Goal: Task Accomplishment & Management: Manage account settings

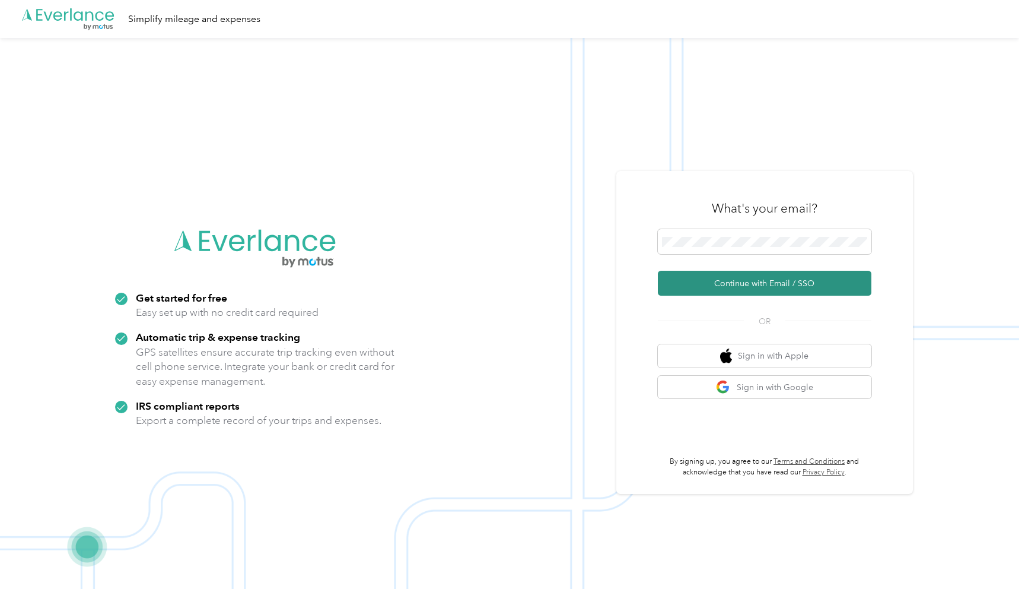
click at [741, 279] on button "Continue with Email / SSO" at bounding box center [765, 283] width 214 height 25
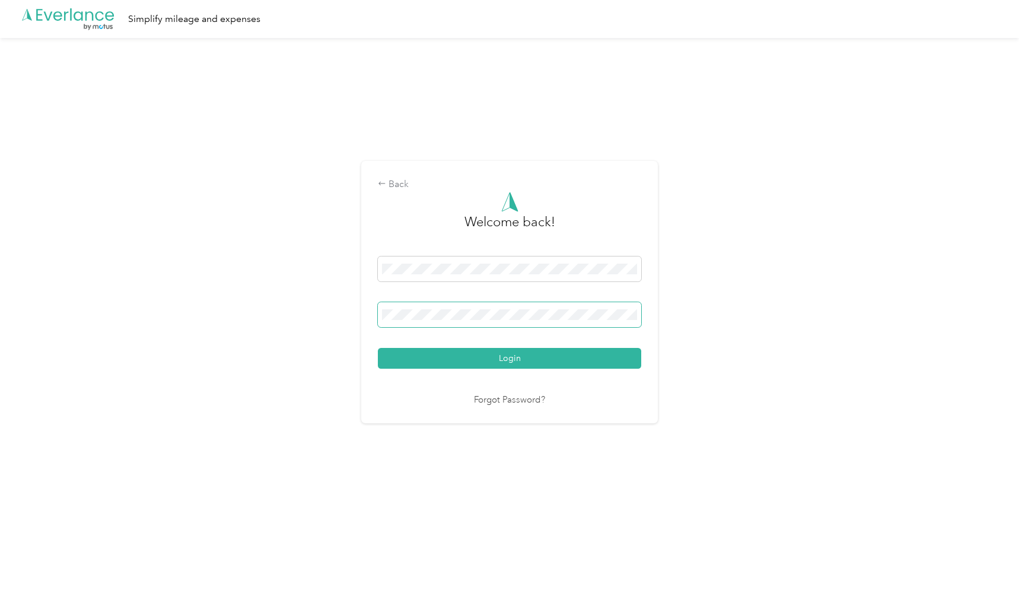
click at [510, 321] on span at bounding box center [509, 314] width 263 height 25
click at [390, 430] on div "Back Welcome back! Login Forgot Password?" at bounding box center [510, 297] width 1020 height 518
click at [444, 364] on button "Login" at bounding box center [509, 358] width 263 height 21
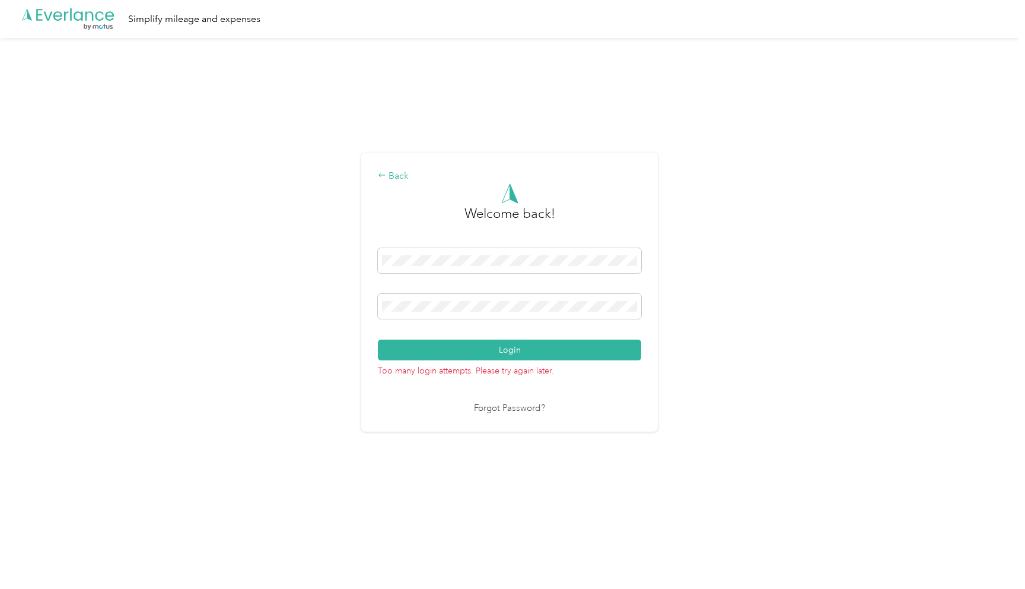
click at [389, 182] on div "Back" at bounding box center [509, 176] width 263 height 14
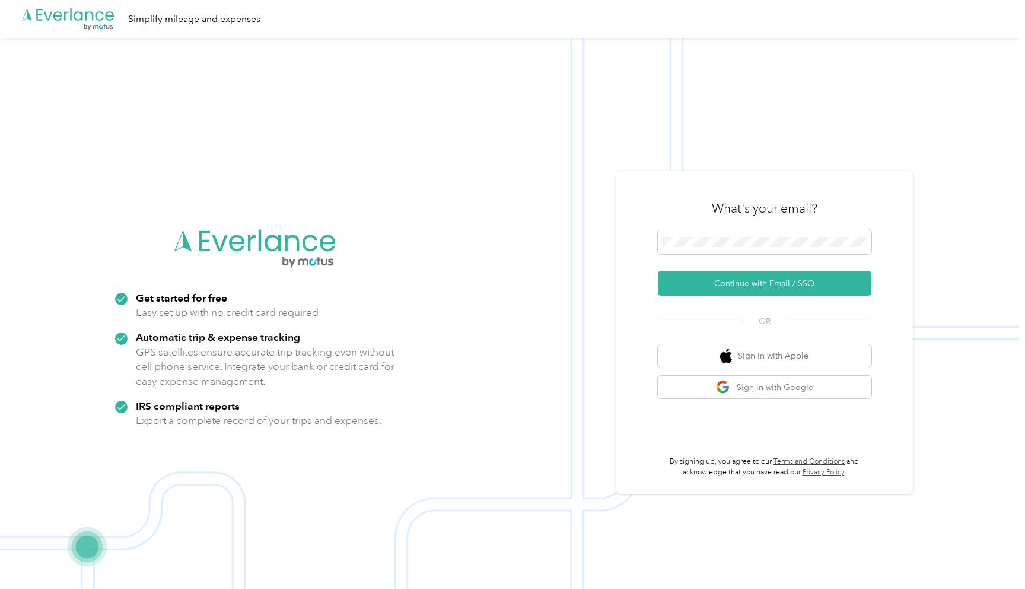
click at [457, 256] on img at bounding box center [510, 332] width 1020 height 589
click at [755, 390] on button "Sign in with Google" at bounding box center [765, 387] width 214 height 23
click at [771, 386] on button "Sign in with Google" at bounding box center [765, 387] width 214 height 23
click at [558, 239] on div ".cls-1 { fill: #00adee; } .cls-2 { fill: #fff; } .cls-3 { fill: #707372; } .cls…" at bounding box center [510, 332] width 1020 height 589
click at [578, 173] on img at bounding box center [510, 332] width 1020 height 589
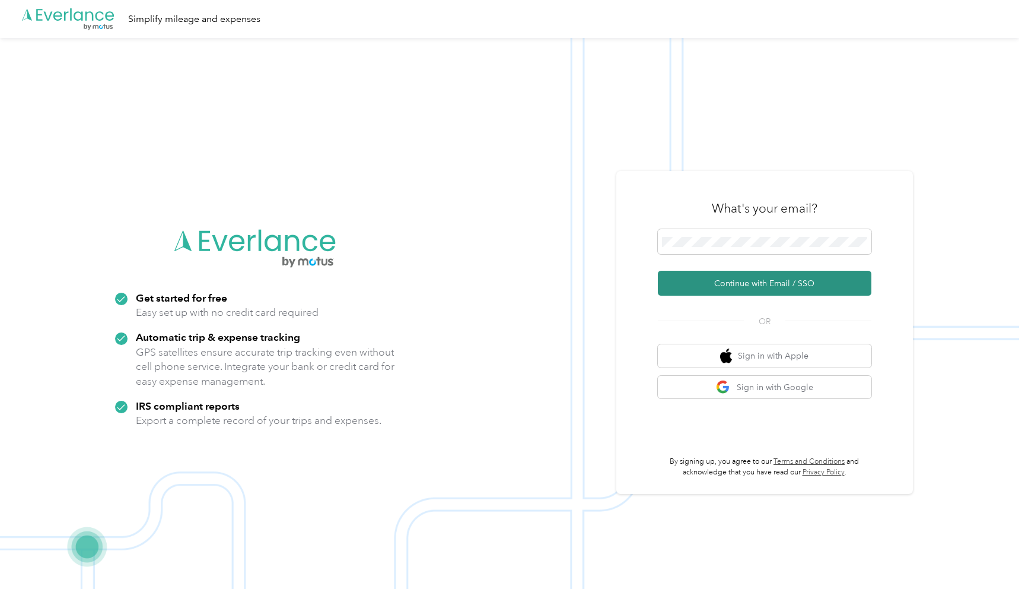
click at [794, 287] on button "Continue with Email / SSO" at bounding box center [765, 283] width 214 height 25
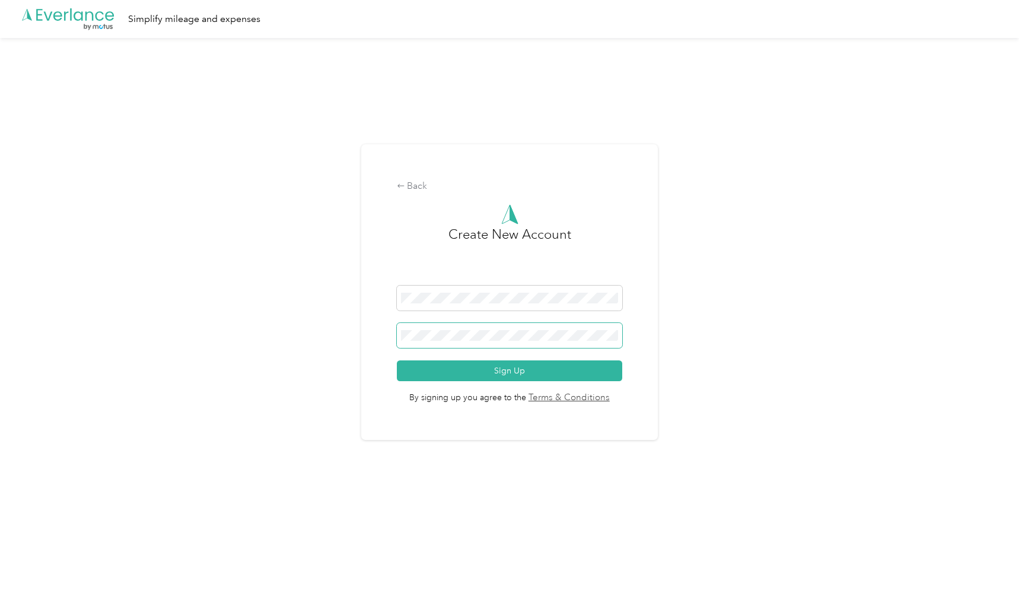
click at [331, 328] on div "Back Create New Account Sign Up By signing up you agree to the Terms & Conditio…" at bounding box center [510, 297] width 1020 height 518
click at [297, 389] on div "Back Create New Account Sign Up By signing up you agree to the Terms & Conditio…" at bounding box center [510, 297] width 1020 height 518
click at [482, 381] on span "By signing up you agree to the Terms & Conditions" at bounding box center [510, 393] width 226 height 24
click at [464, 370] on button "Sign Up" at bounding box center [510, 370] width 226 height 21
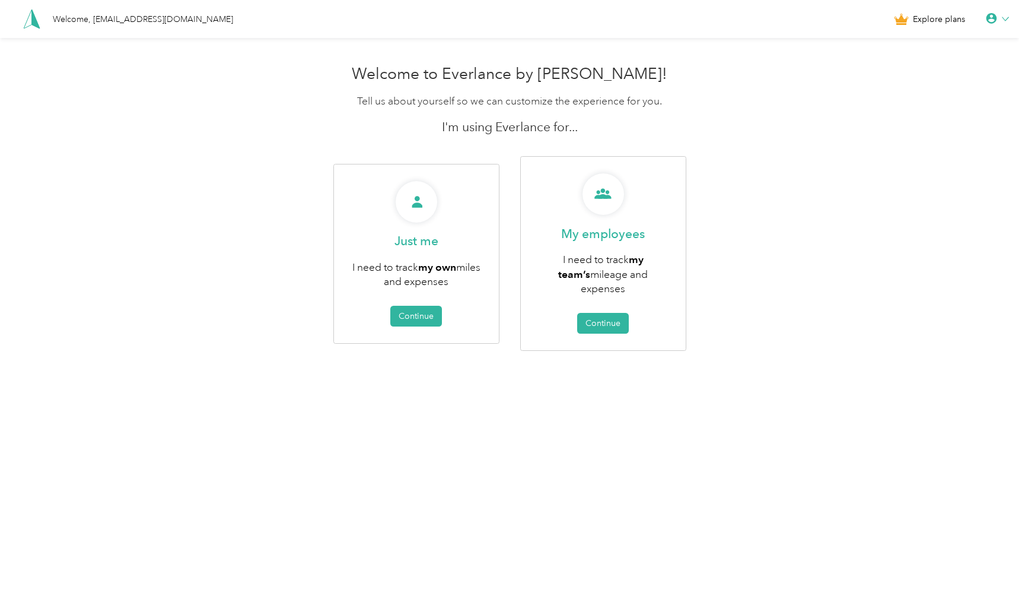
drag, startPoint x: 617, startPoint y: 311, endPoint x: 496, endPoint y: 386, distance: 142.6
click at [496, 386] on div "Welcome to Everlance by [PERSON_NAME]! Tell us about yourself so we can customi…" at bounding box center [510, 234] width 1020 height 350
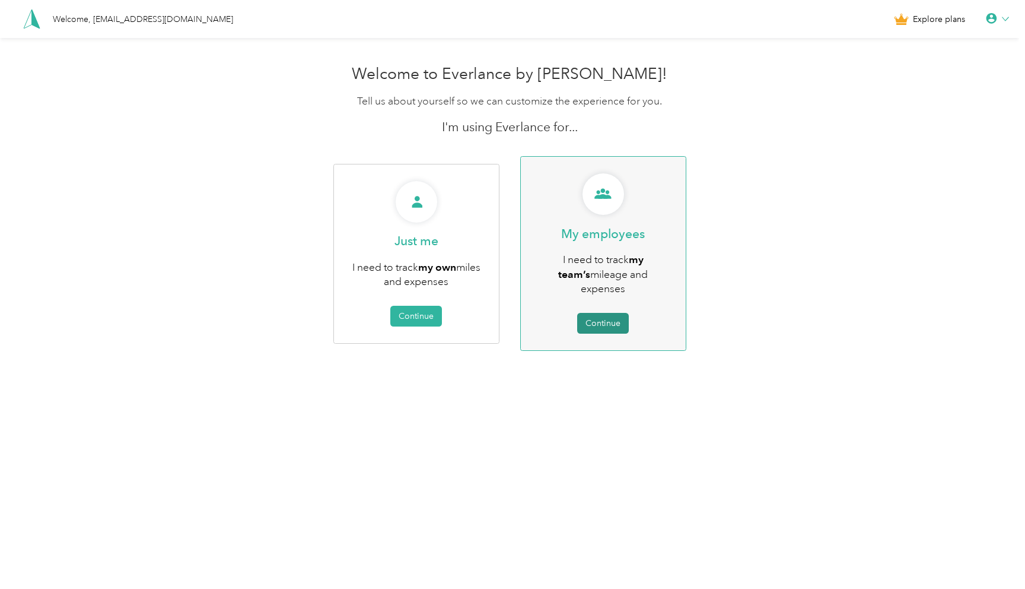
click at [613, 313] on button "Continue" at bounding box center [603, 323] width 52 height 21
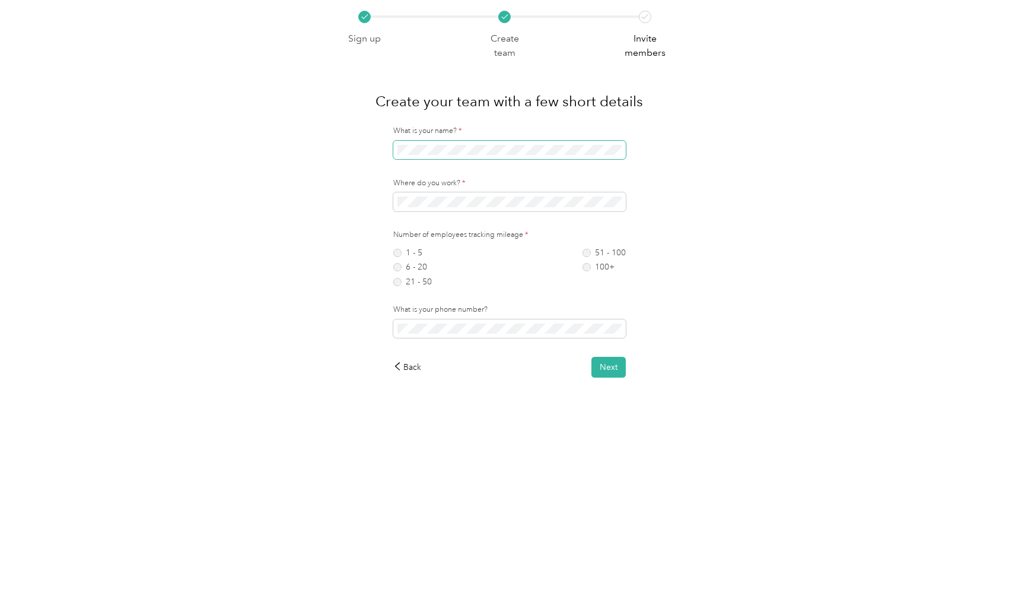
click at [477, 143] on span at bounding box center [509, 150] width 233 height 19
click at [617, 357] on button "Next" at bounding box center [609, 367] width 34 height 21
click at [408, 266] on label "6 - 20" at bounding box center [412, 267] width 39 height 8
click at [603, 369] on button "Next" at bounding box center [609, 367] width 34 height 21
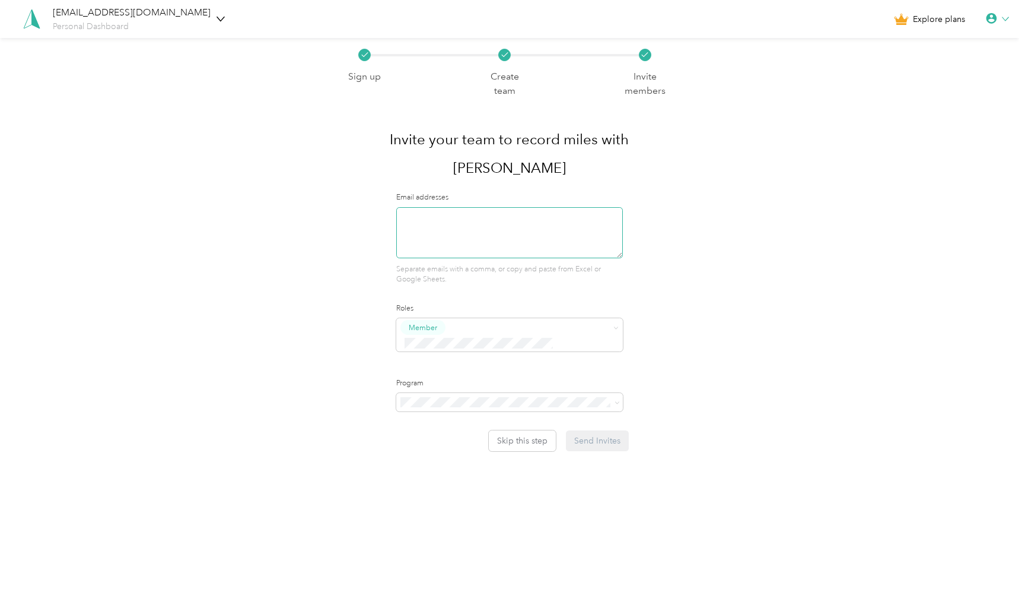
click at [553, 207] on textarea at bounding box center [509, 232] width 227 height 51
click at [504, 303] on label "Roles" at bounding box center [509, 308] width 227 height 11
click at [492, 226] on textarea at bounding box center [509, 232] width 227 height 51
click at [594, 430] on div "Skip this step Send Invites" at bounding box center [512, 440] width 233 height 21
click at [547, 430] on button "Skip this step" at bounding box center [522, 440] width 67 height 21
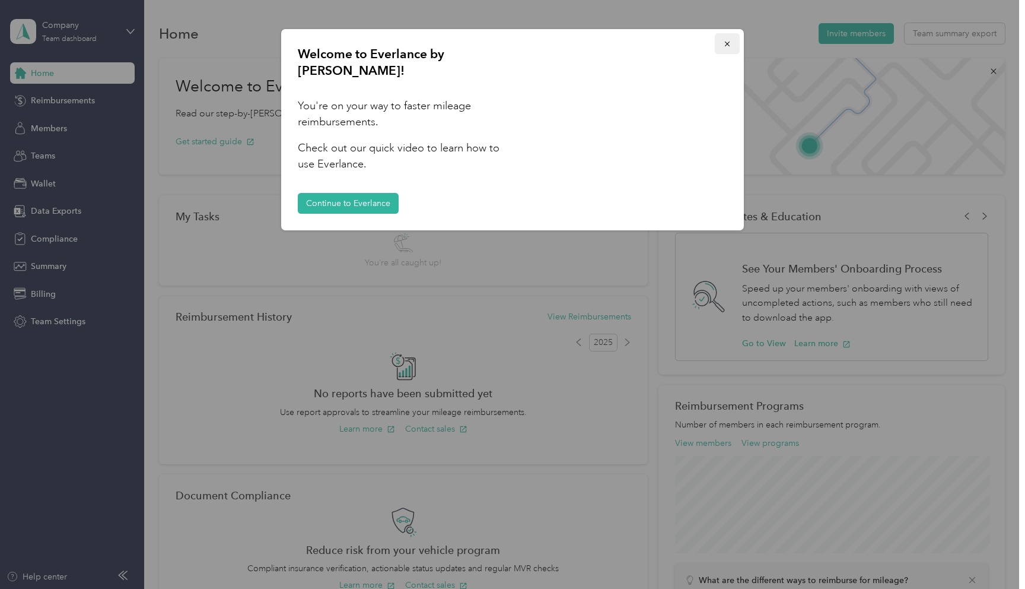
click at [726, 43] on icon "button" at bounding box center [727, 44] width 5 height 5
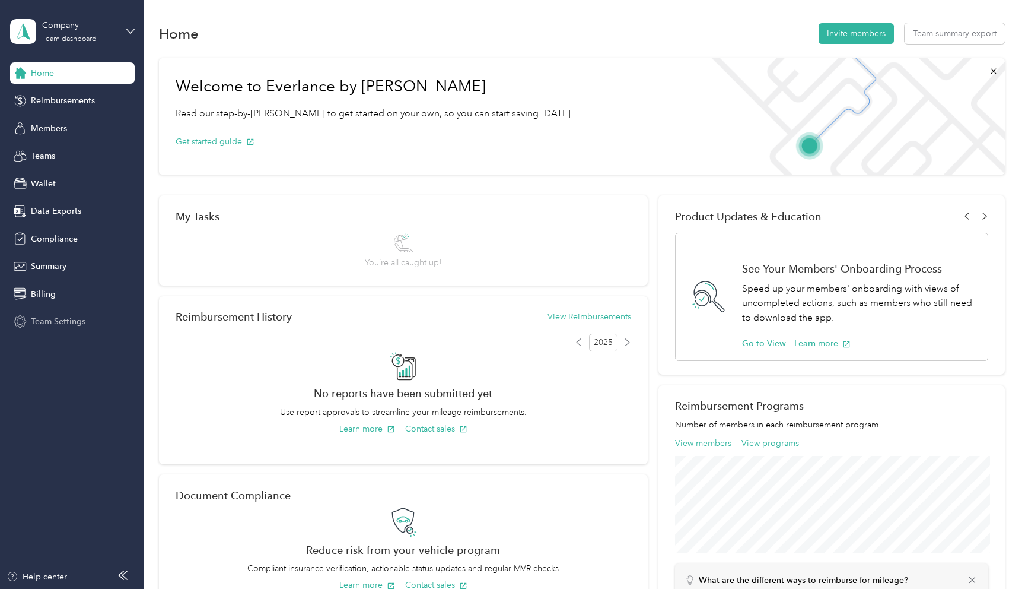
click at [48, 326] on span "Team Settings" at bounding box center [58, 321] width 55 height 12
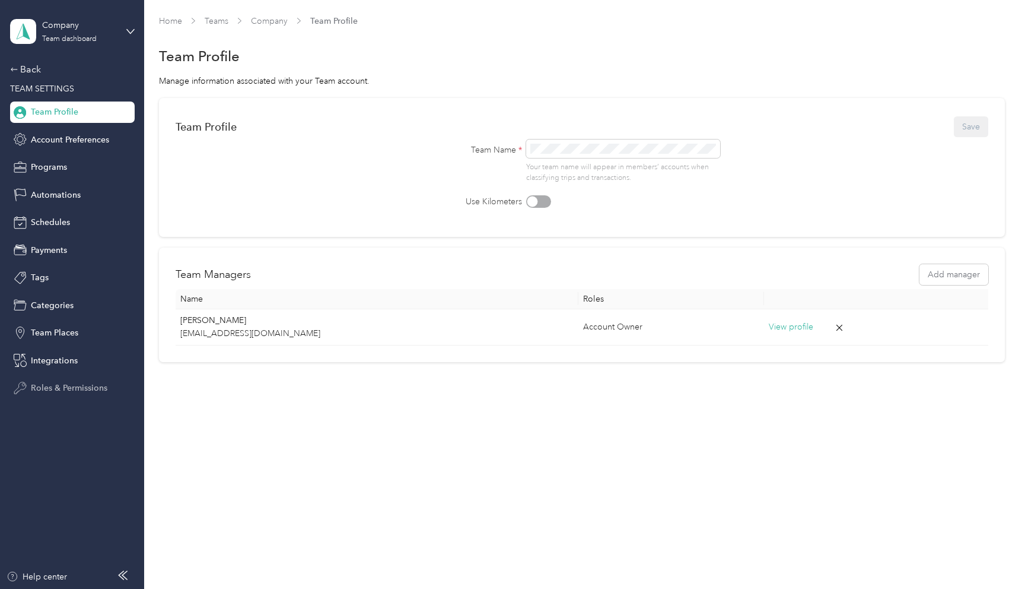
click at [49, 391] on span "Roles & Permissions" at bounding box center [69, 388] width 77 height 12
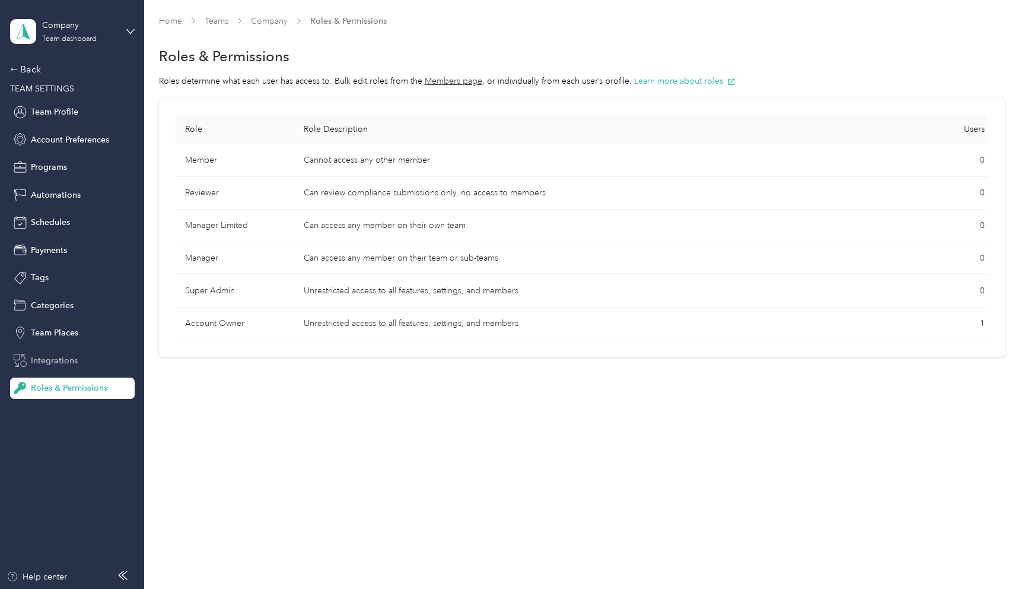
click at [71, 354] on span "Integrations" at bounding box center [54, 360] width 47 height 12
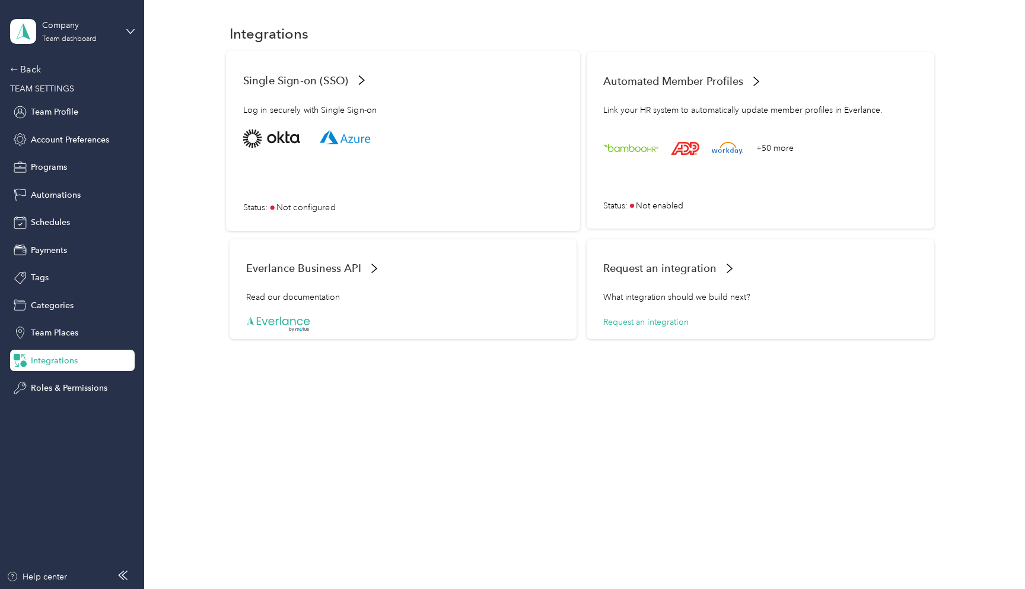
click at [310, 80] on span "Single Sign-on (SSO)" at bounding box center [295, 80] width 105 height 12
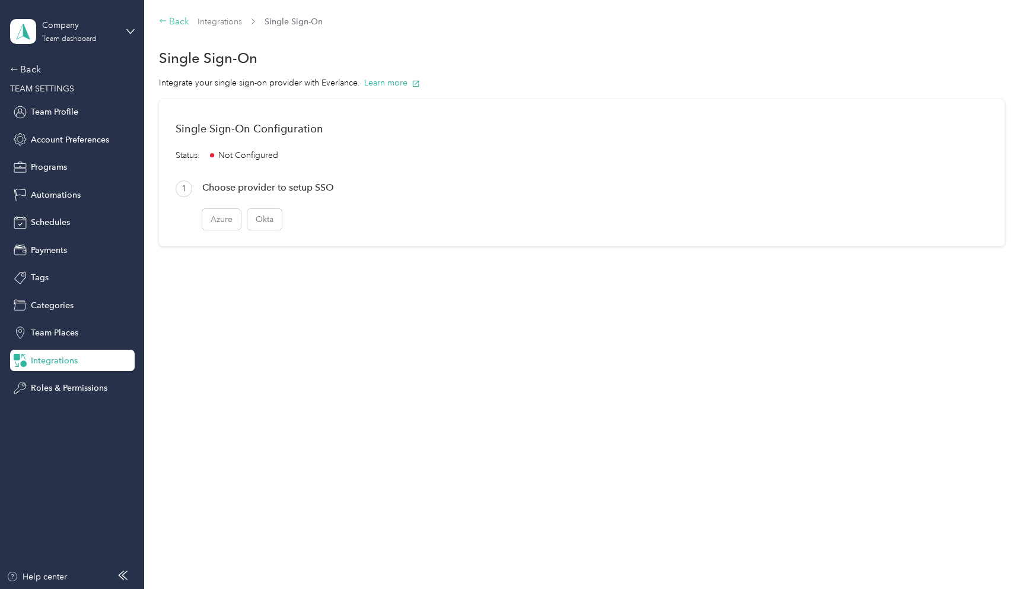
click at [173, 24] on div "Back" at bounding box center [174, 22] width 31 height 14
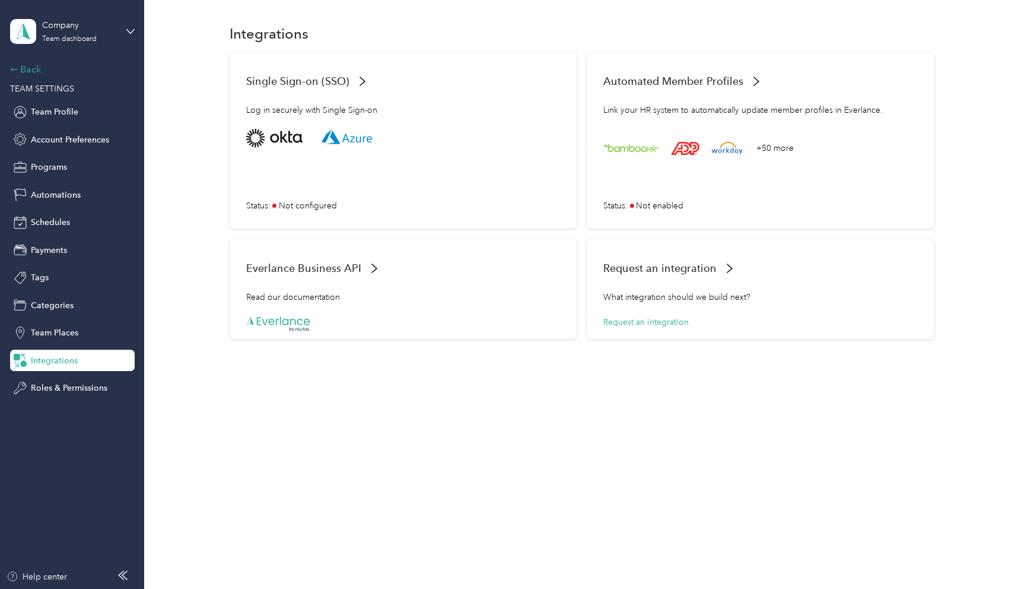
click at [18, 71] on div "Back" at bounding box center [69, 69] width 119 height 14
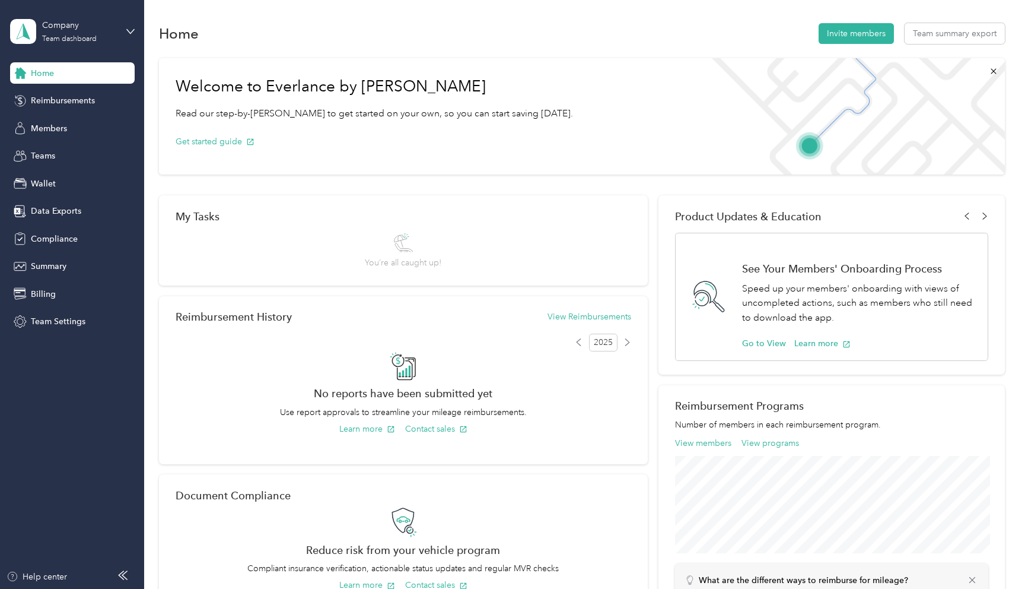
click at [122, 30] on div "Company Team dashboard" at bounding box center [72, 32] width 125 height 42
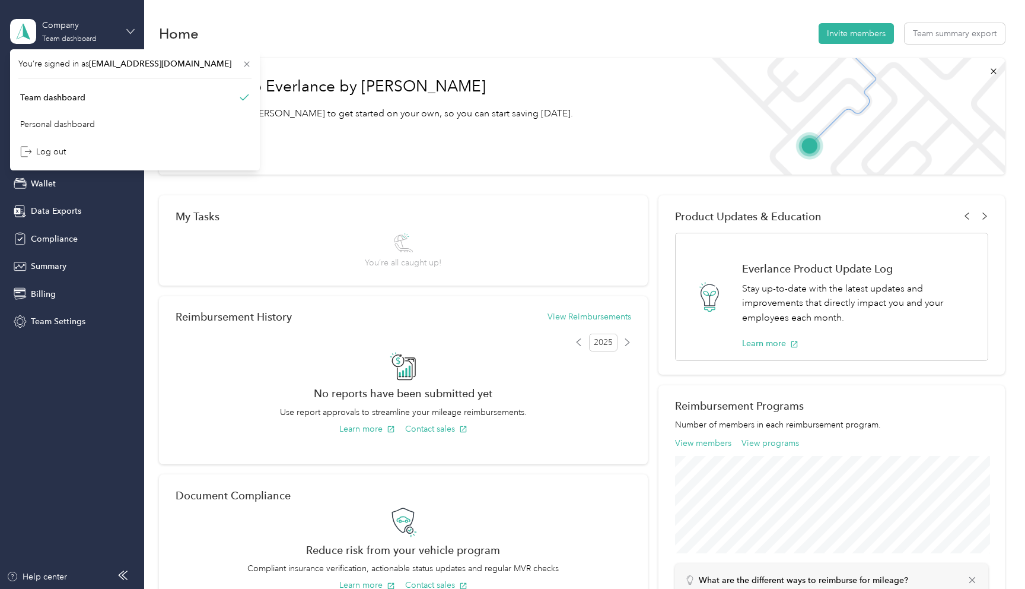
click at [131, 31] on icon at bounding box center [130, 31] width 7 height 4
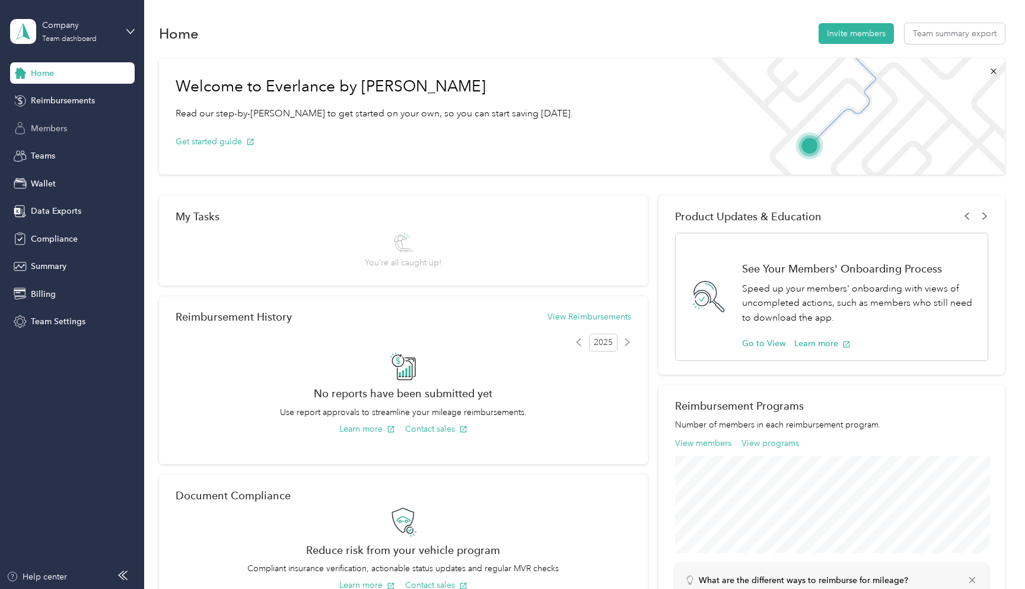
click at [63, 125] on span "Members" at bounding box center [49, 128] width 36 height 12
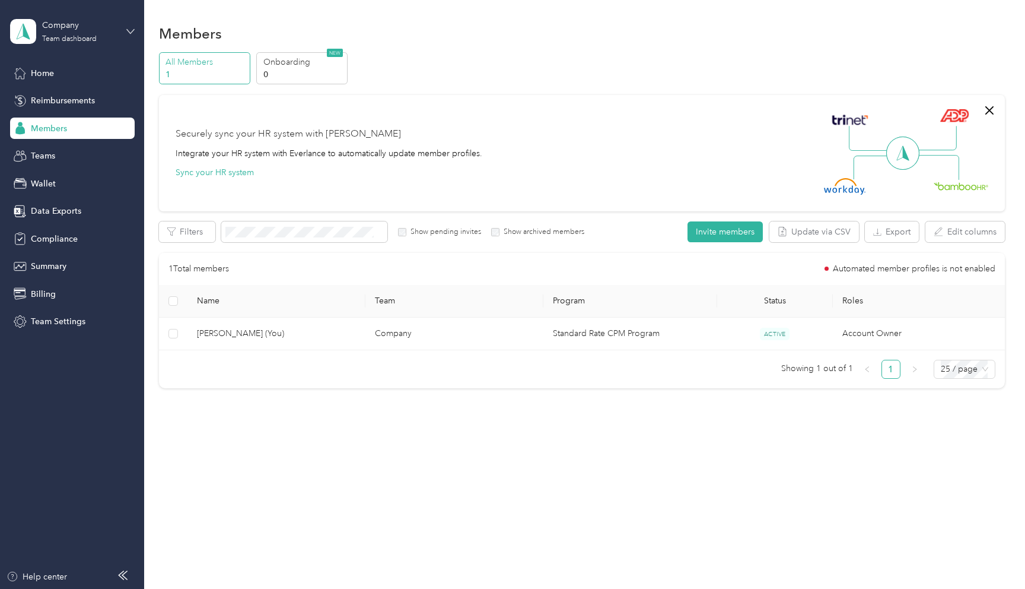
click at [131, 30] on icon at bounding box center [130, 31] width 8 height 8
click at [52, 125] on div "Personal dashboard" at bounding box center [134, 118] width 233 height 21
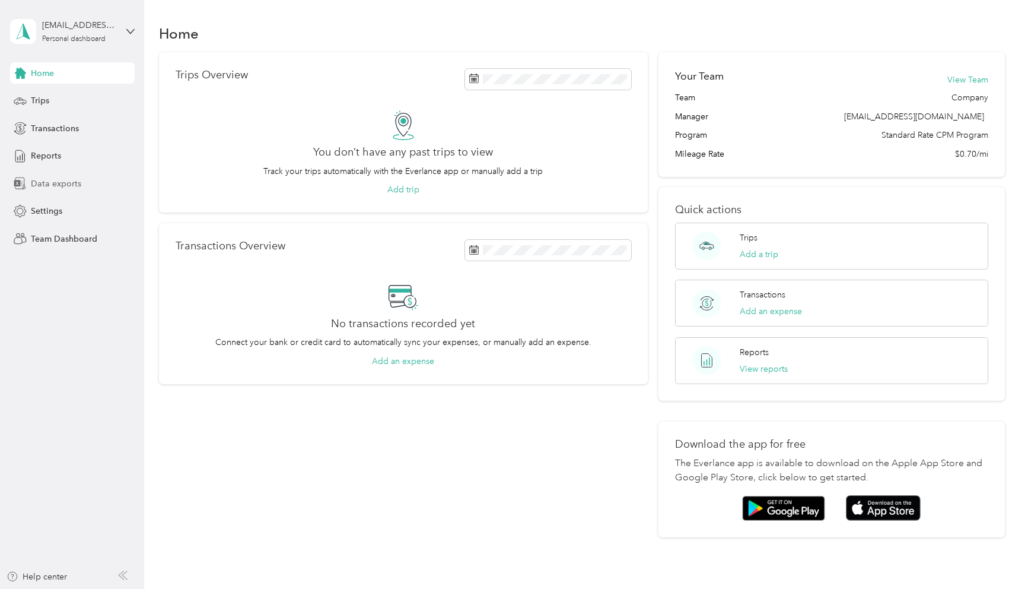
click at [38, 193] on div "Data exports" at bounding box center [72, 183] width 125 height 21
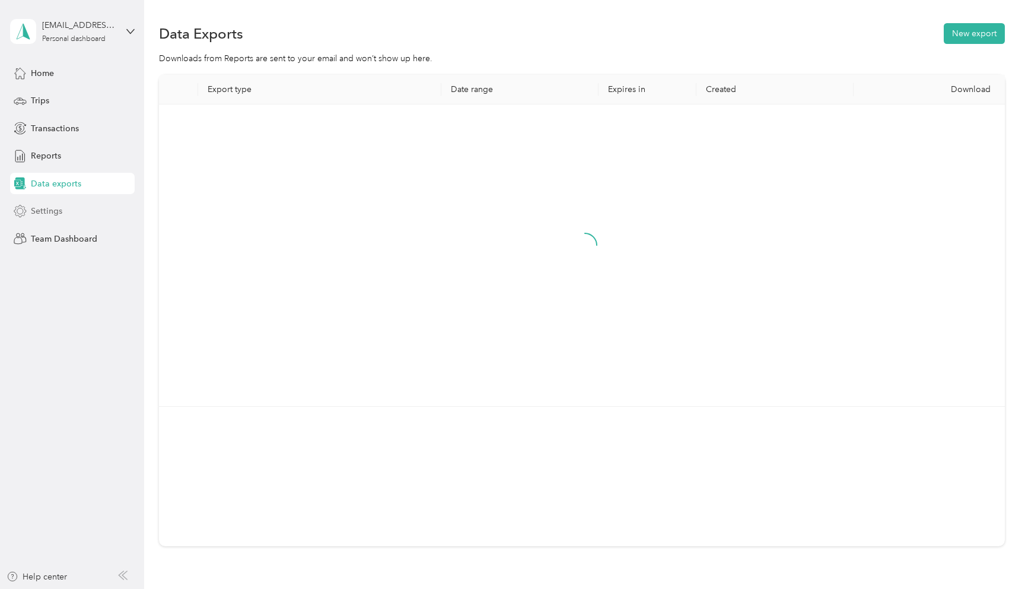
click at [37, 214] on span "Settings" at bounding box center [46, 211] width 31 height 12
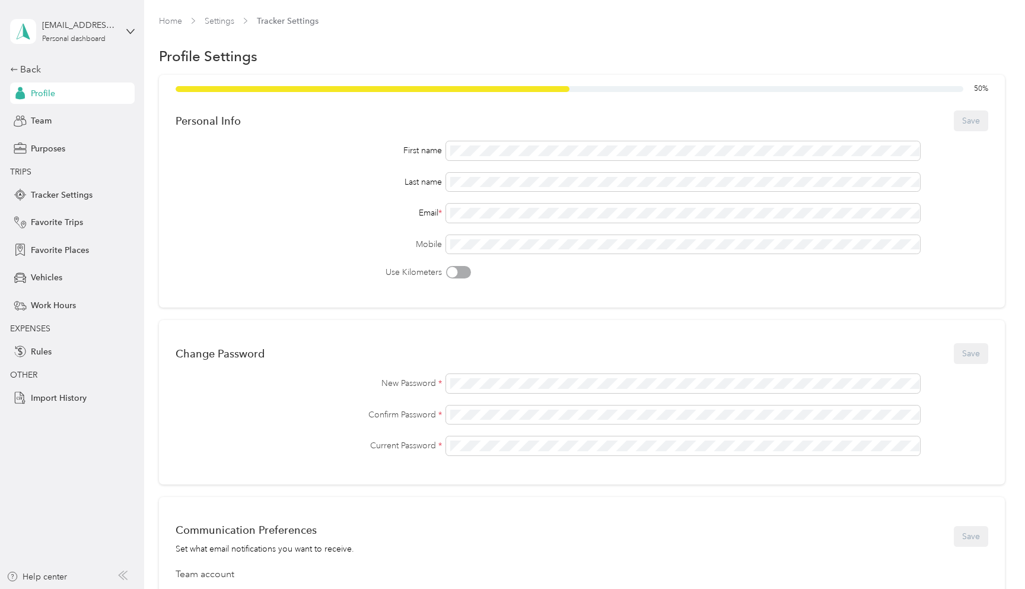
click at [121, 21] on div "[EMAIL_ADDRESS][DOMAIN_NAME] Personal dashboard" at bounding box center [72, 32] width 125 height 42
click at [69, 150] on div "Log out" at bounding box center [134, 144] width 233 height 21
